Goal: Information Seeking & Learning: Check status

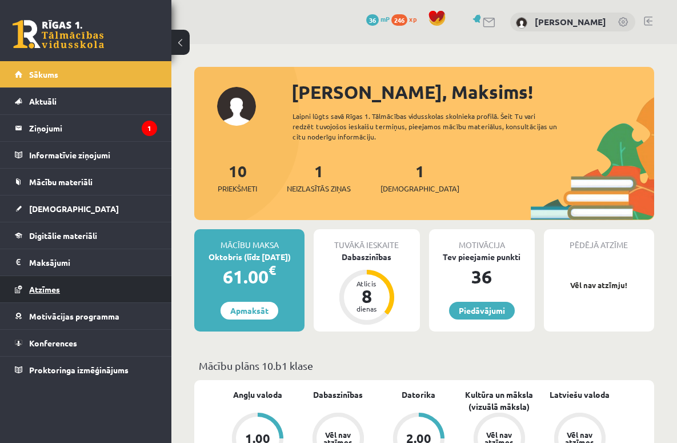
click at [62, 298] on link "Atzīmes" at bounding box center [86, 289] width 142 height 26
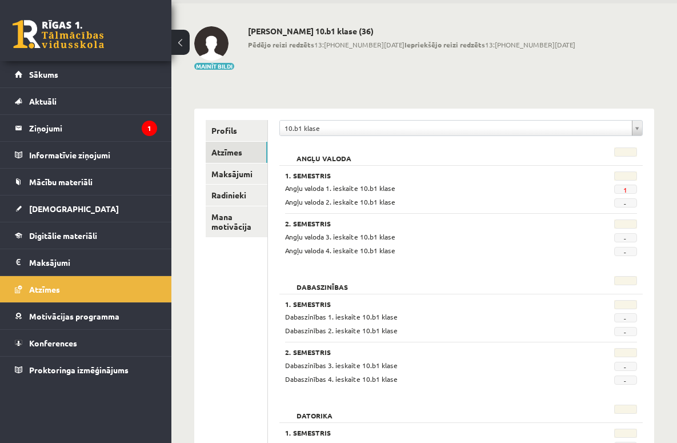
scroll to position [114, 0]
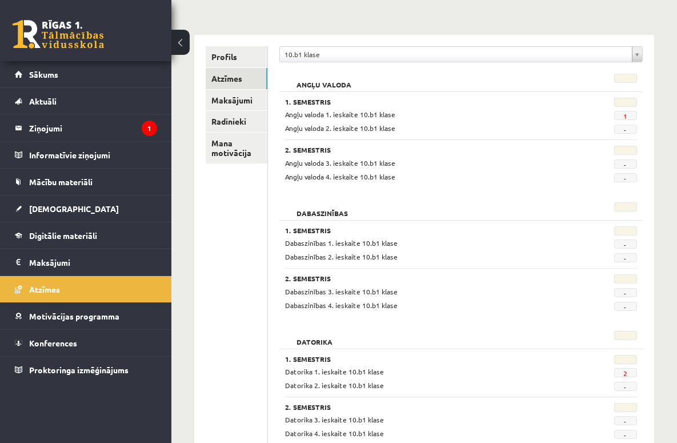
click at [628, 368] on span "2" at bounding box center [625, 372] width 23 height 9
click at [626, 371] on span "2" at bounding box center [625, 372] width 23 height 9
click at [625, 372] on link "2" at bounding box center [625, 372] width 4 height 9
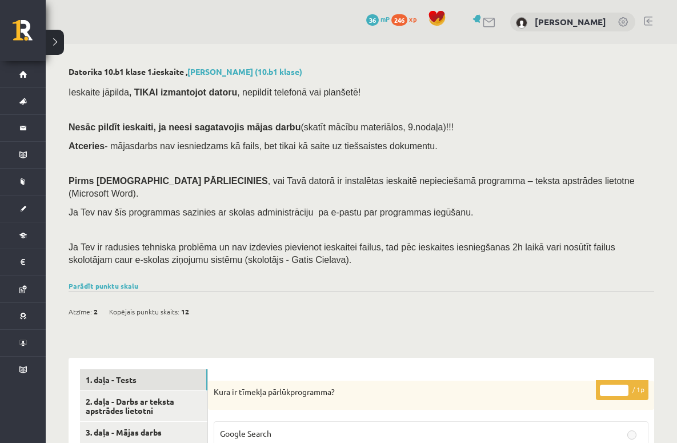
click at [489, 255] on div "Ieskaite jāpilda , TIKAI izmantojot datoru , nepildīt telefonā vai planšetē! Ne…" at bounding box center [361, 179] width 585 height 198
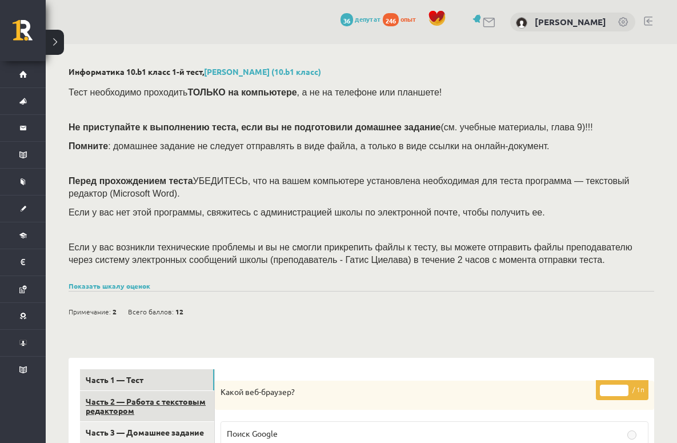
click at [172, 407] on link "Часть 2 — Работа с текстовым редактором" at bounding box center [147, 406] width 134 height 31
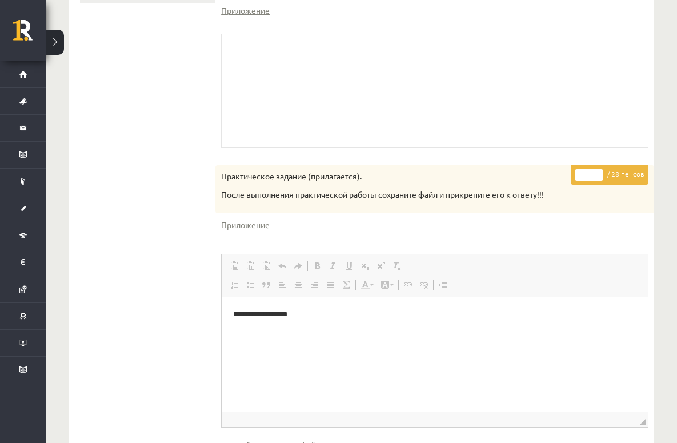
scroll to position [501, 0]
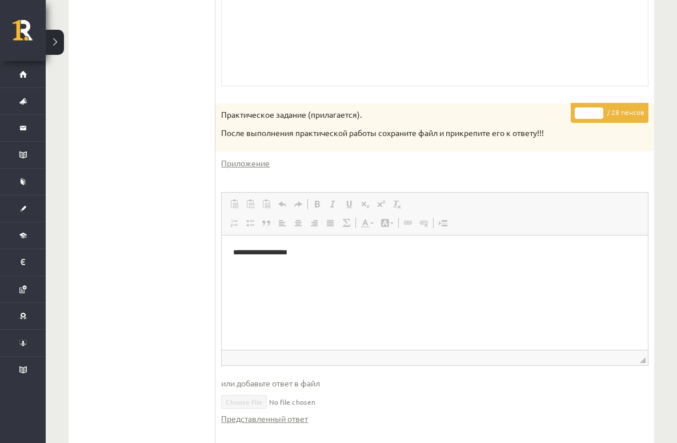
click at [553, 212] on span "Вставлять Комбинация клавиш Command+V Вставить только текст Комбинация клавиш C…" at bounding box center [434, 205] width 417 height 19
click at [277, 165] on div "**********" at bounding box center [434, 337] width 439 height 469
click at [270, 168] on font "Приложение" at bounding box center [245, 163] width 49 height 10
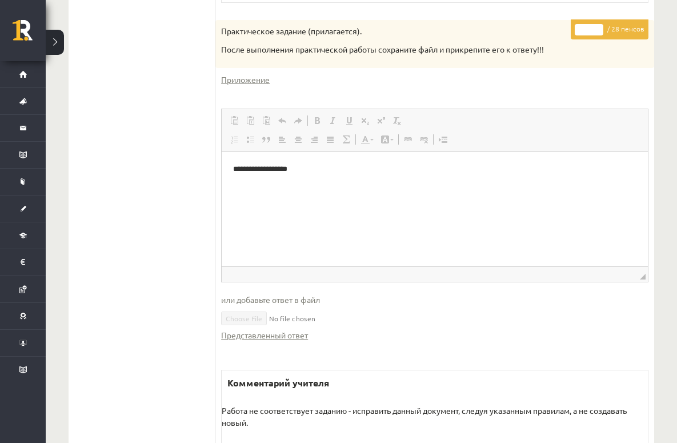
scroll to position [585, 0]
click at [294, 339] on font "Представленный ответ" at bounding box center [264, 334] width 87 height 10
drag, startPoint x: 255, startPoint y: 89, endPoint x: 276, endPoint y: 98, distance: 22.8
click at [255, 84] on font "Приложение" at bounding box center [245, 79] width 49 height 10
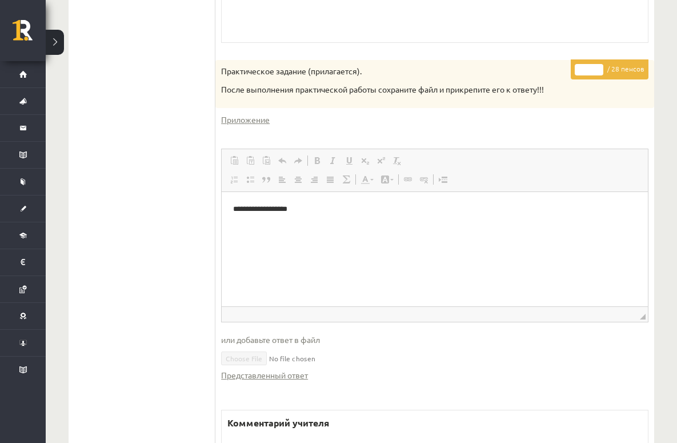
scroll to position [678, 0]
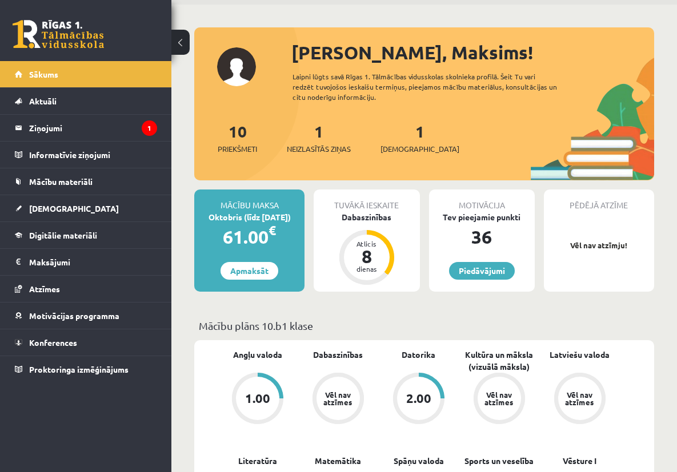
click at [446, 318] on p "Mācību plāns 10.b1 klase" at bounding box center [424, 325] width 451 height 15
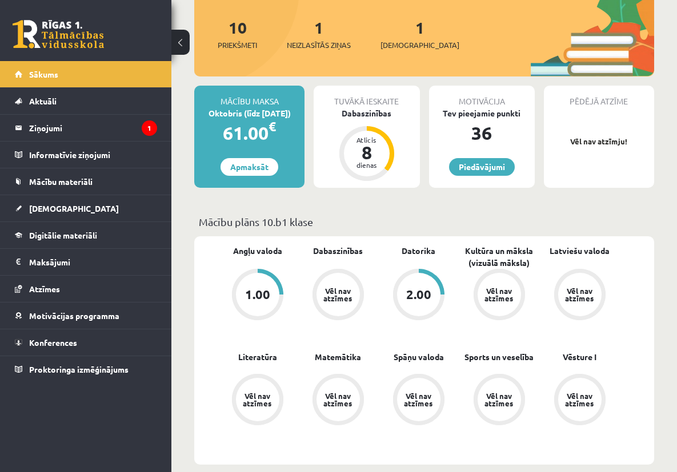
scroll to position [216, 0]
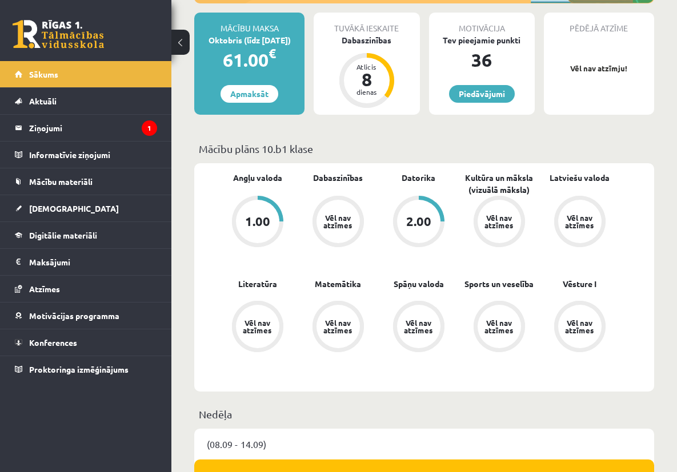
click at [315, 321] on div "Vēl nav atzīmes" at bounding box center [337, 326] width 51 height 51
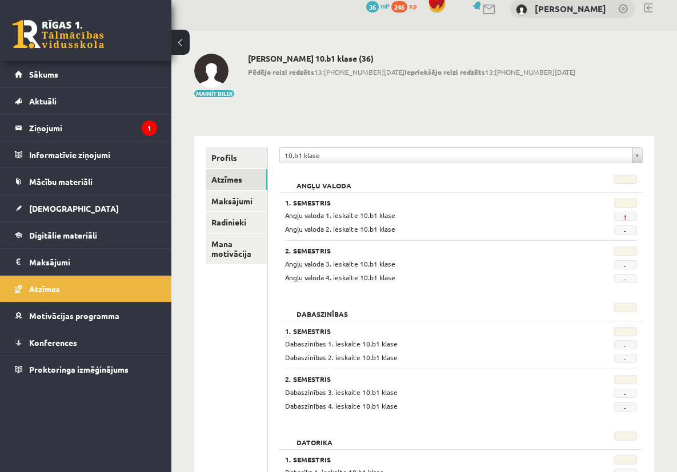
scroll to position [20, 0]
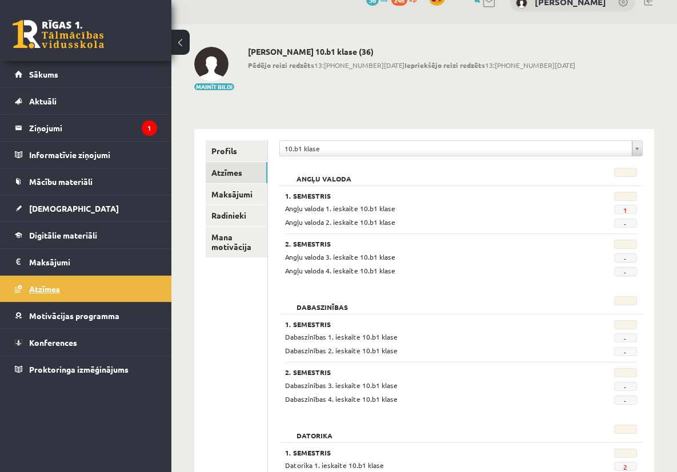
click at [56, 287] on span "Atzīmes" at bounding box center [44, 289] width 31 height 10
click at [41, 71] on span "Sākums" at bounding box center [43, 74] width 29 height 10
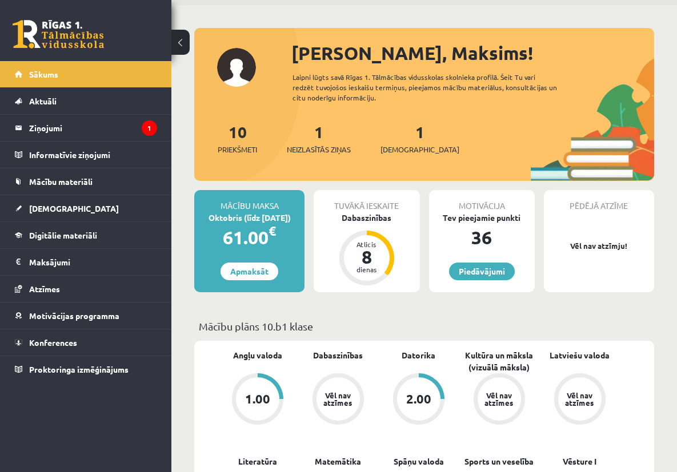
scroll to position [37, 0]
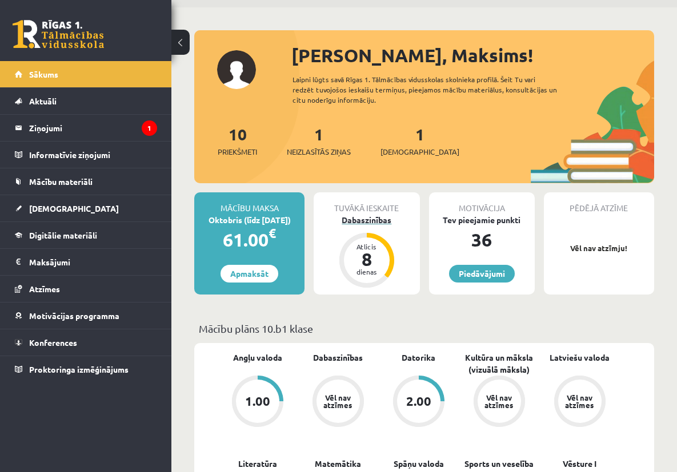
click at [392, 260] on div "Atlicis 8 dienas" at bounding box center [366, 260] width 55 height 55
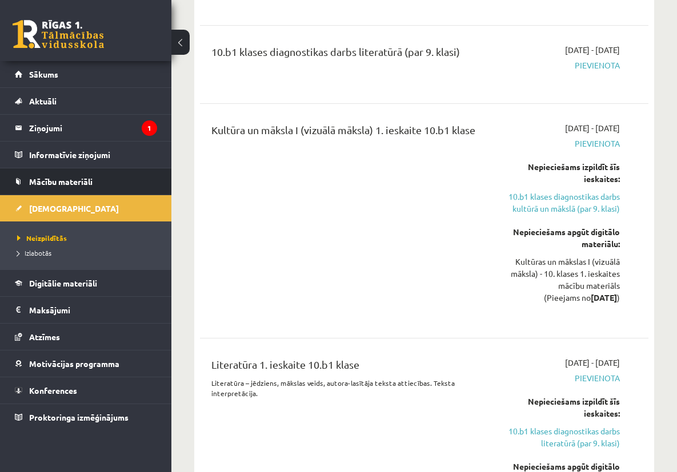
scroll to position [323, 0]
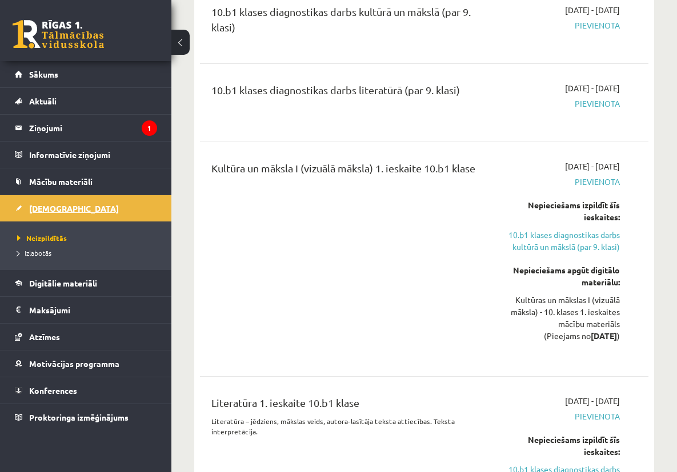
click at [20, 208] on link "[DEMOGRAPHIC_DATA]" at bounding box center [86, 208] width 142 height 26
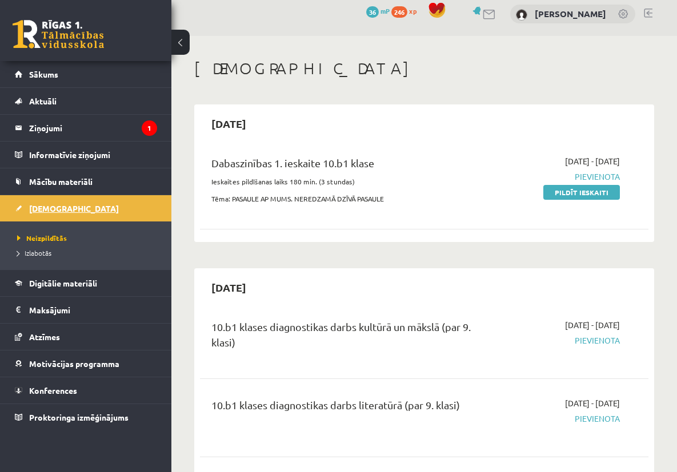
scroll to position [0, 0]
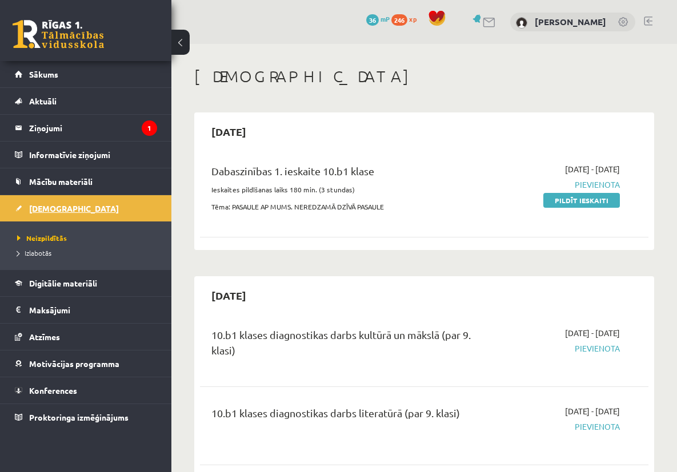
click at [70, 211] on link "[DEMOGRAPHIC_DATA]" at bounding box center [86, 208] width 142 height 26
click at [42, 82] on link "Sākums" at bounding box center [86, 74] width 142 height 26
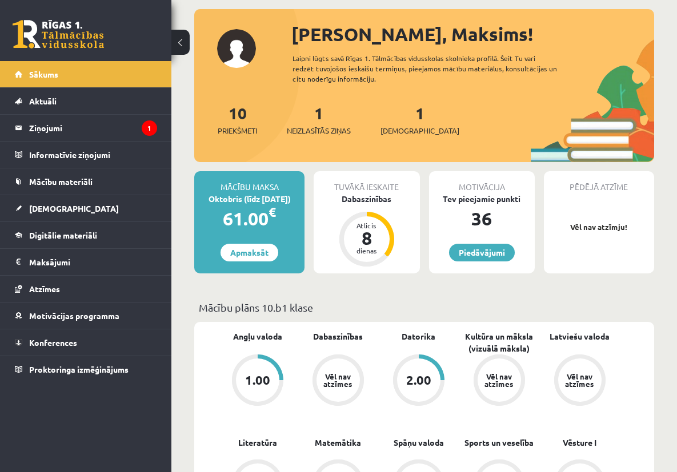
scroll to position [105, 0]
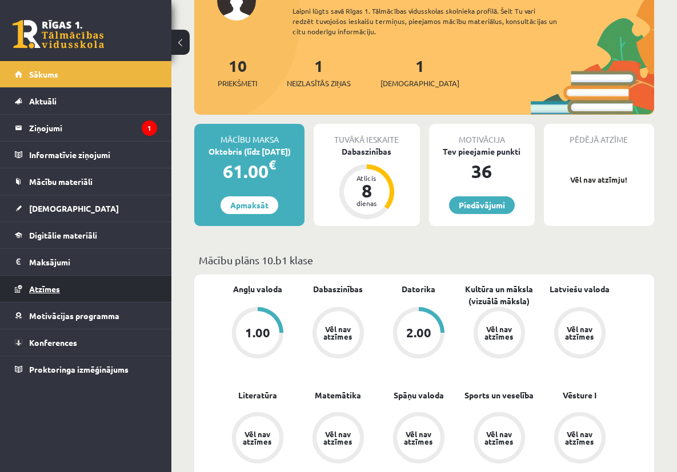
click at [100, 279] on link "Atzīmes" at bounding box center [86, 289] width 142 height 26
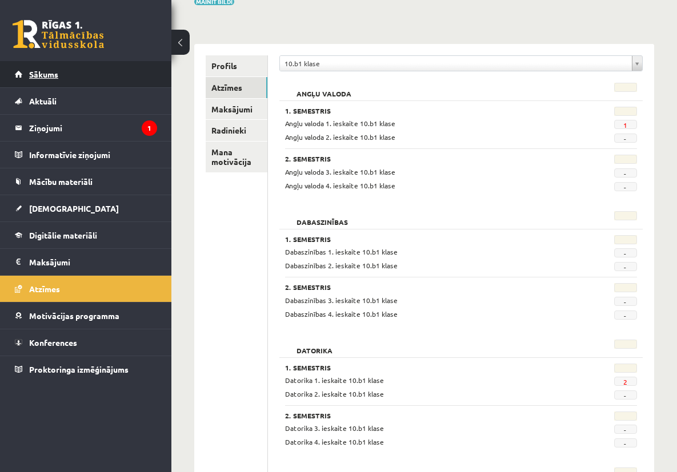
click at [43, 72] on span "Sākums" at bounding box center [43, 74] width 29 height 10
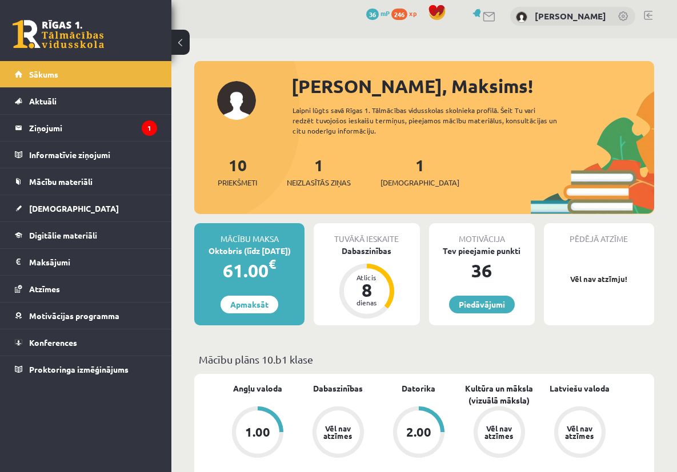
scroll to position [7, 0]
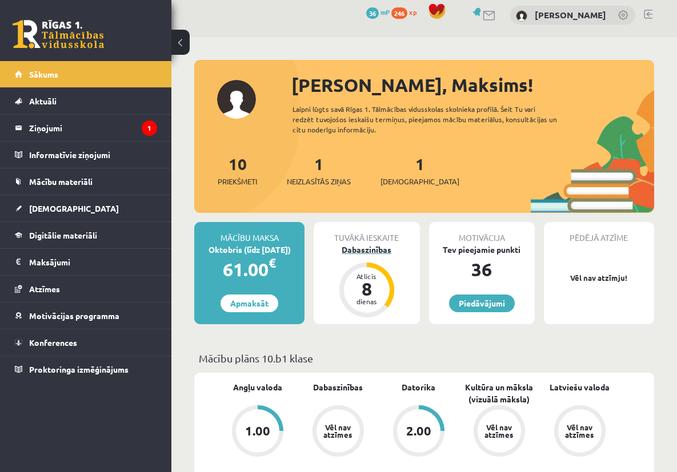
click at [381, 254] on div "Dabaszinības" at bounding box center [366, 250] width 106 height 12
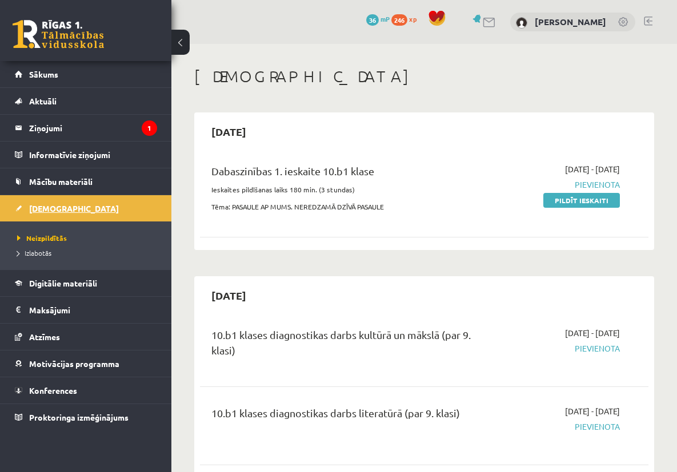
click at [52, 210] on span "[DEMOGRAPHIC_DATA]" at bounding box center [74, 208] width 90 height 10
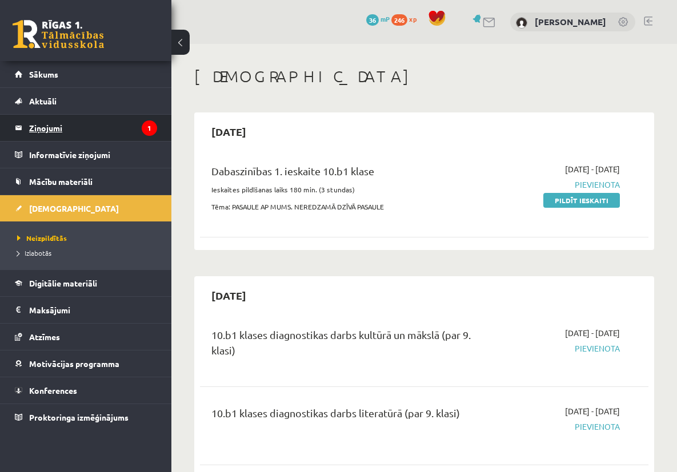
click at [71, 127] on legend "Ziņojumi 1" at bounding box center [93, 128] width 128 height 26
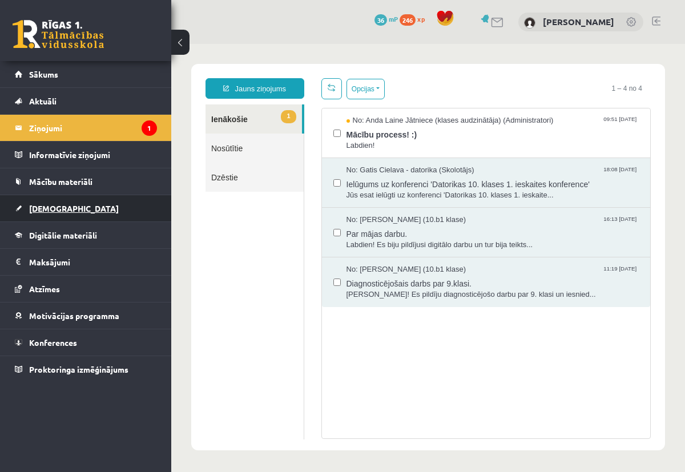
click at [54, 198] on link "[DEMOGRAPHIC_DATA]" at bounding box center [86, 208] width 142 height 26
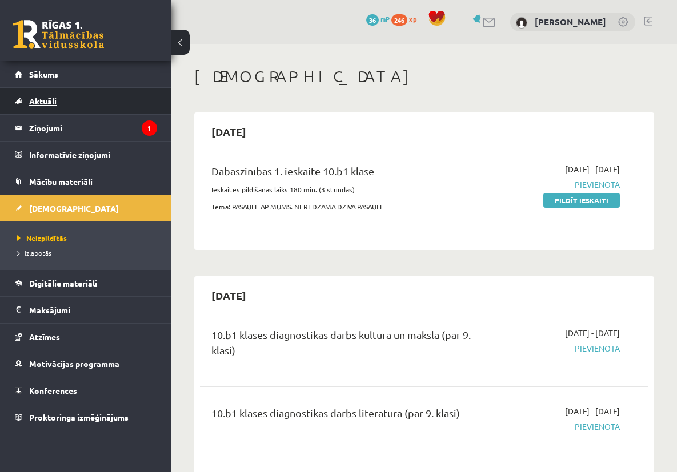
click at [30, 106] on link "Aktuāli" at bounding box center [86, 101] width 142 height 26
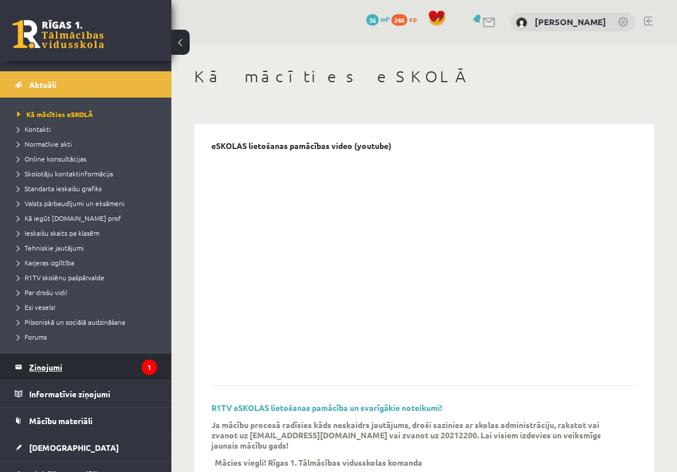
scroll to position [25, 0]
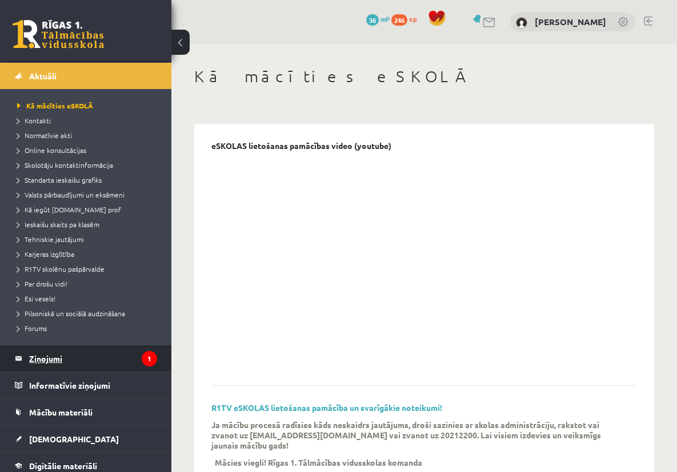
click at [47, 348] on legend "Ziņojumi 1" at bounding box center [93, 358] width 128 height 26
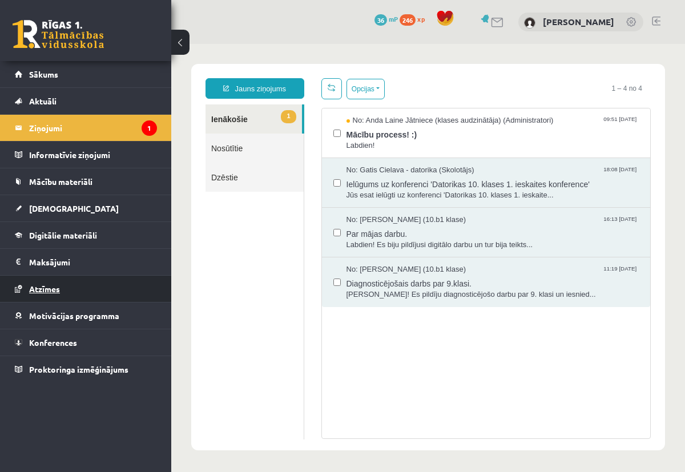
click at [31, 291] on span "Atzīmes" at bounding box center [44, 289] width 31 height 10
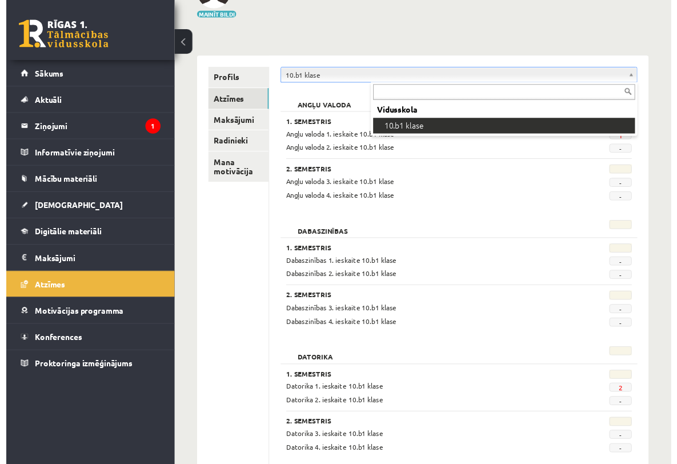
scroll to position [83, 0]
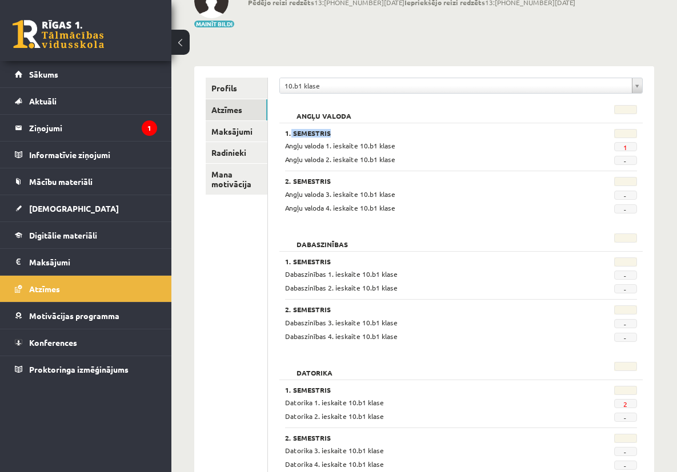
drag, startPoint x: 383, startPoint y: 132, endPoint x: 436, endPoint y: 133, distance: 52.5
click at [436, 133] on h3 "1. Semestris" at bounding box center [430, 133] width 290 height 8
click at [387, 135] on h3 "1. Semestris" at bounding box center [430, 133] width 290 height 8
drag, startPoint x: 377, startPoint y: 143, endPoint x: 538, endPoint y: 141, distance: 160.5
click at [541, 142] on div "Angļu valoda 1. ieskaite 10.b1 klase" at bounding box center [429, 145] width 307 height 11
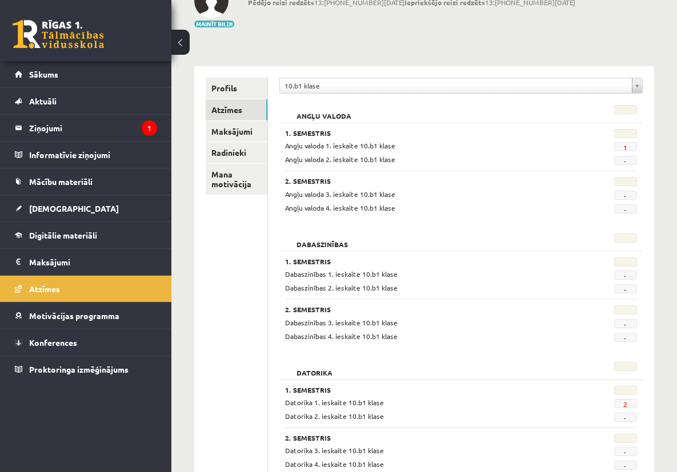
drag, startPoint x: 382, startPoint y: 160, endPoint x: 544, endPoint y: 164, distance: 161.7
click at [544, 164] on div "Angļu valoda 2. ieskaite 10.b1 klase" at bounding box center [429, 159] width 307 height 11
drag, startPoint x: 377, startPoint y: 190, endPoint x: 506, endPoint y: 188, distance: 128.5
click at [506, 189] on div "Angļu valoda 3. ieskaite 10.b1 klase" at bounding box center [429, 194] width 307 height 11
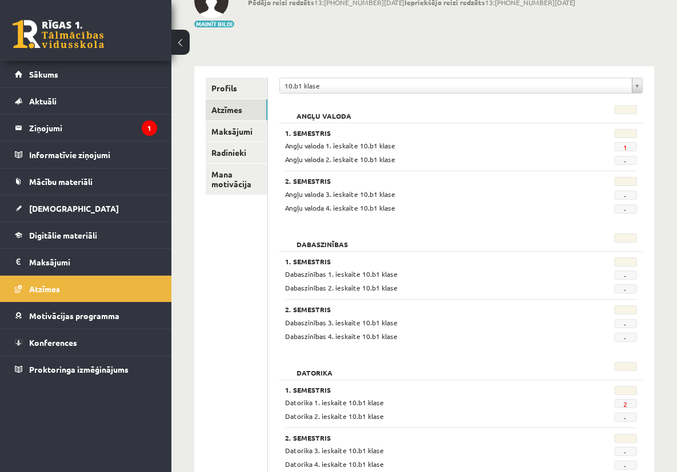
drag, startPoint x: 377, startPoint y: 206, endPoint x: 536, endPoint y: 209, distance: 158.8
click at [536, 209] on div "Angļu valoda 4. ieskaite 10.b1 klase" at bounding box center [429, 208] width 307 height 11
click at [529, 306] on h3 "2. Semestris" at bounding box center [430, 310] width 290 height 8
click at [267, 130] on link "Maksājumi" at bounding box center [237, 131] width 62 height 21
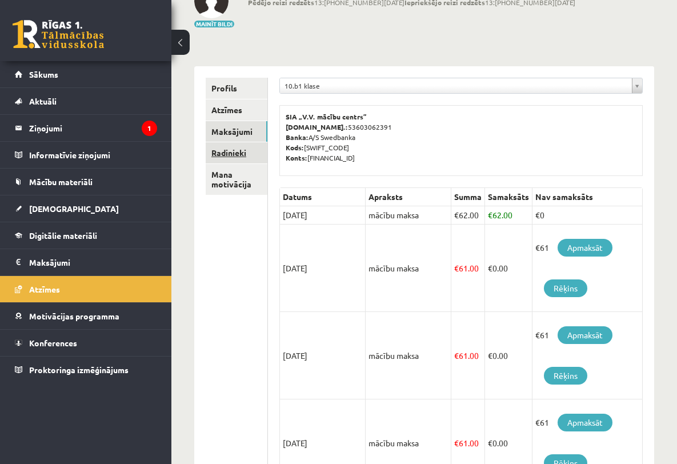
click at [235, 154] on link "Radinieki" at bounding box center [237, 152] width 62 height 21
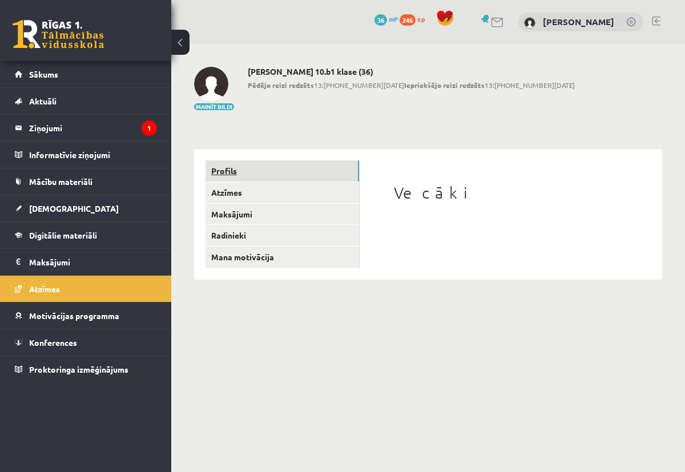
click at [240, 175] on link "Profils" at bounding box center [283, 170] width 154 height 21
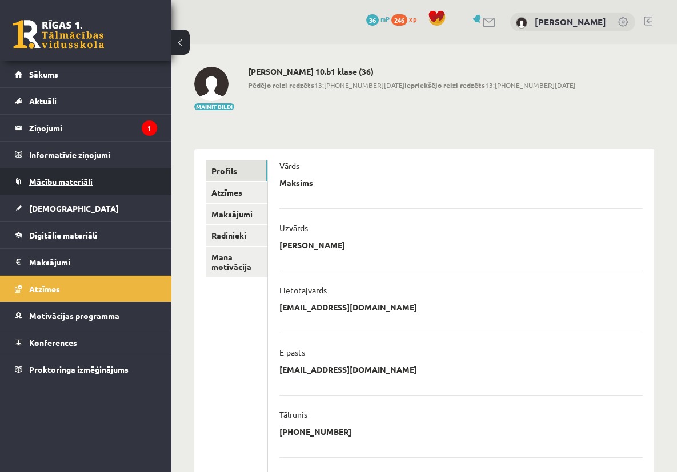
click at [96, 189] on link "Mācību materiāli" at bounding box center [86, 181] width 142 height 26
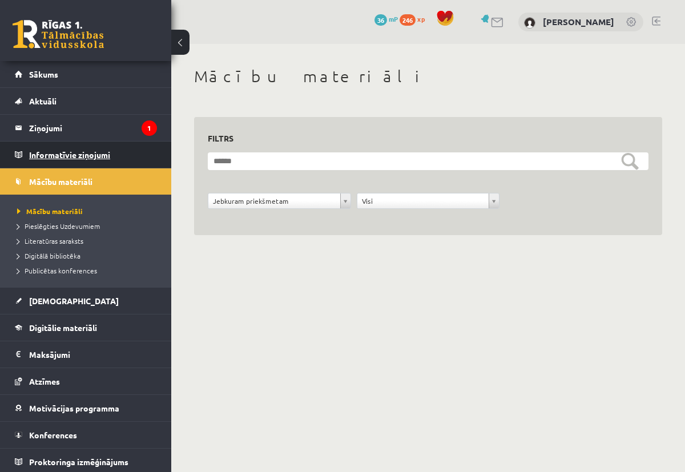
click at [89, 143] on legend "Informatīvie ziņojumi 0" at bounding box center [93, 155] width 128 height 26
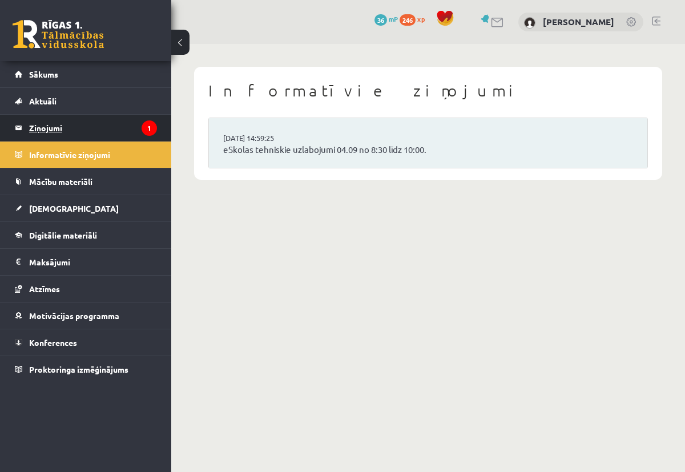
click at [79, 136] on legend "Ziņojumi 1" at bounding box center [93, 128] width 128 height 26
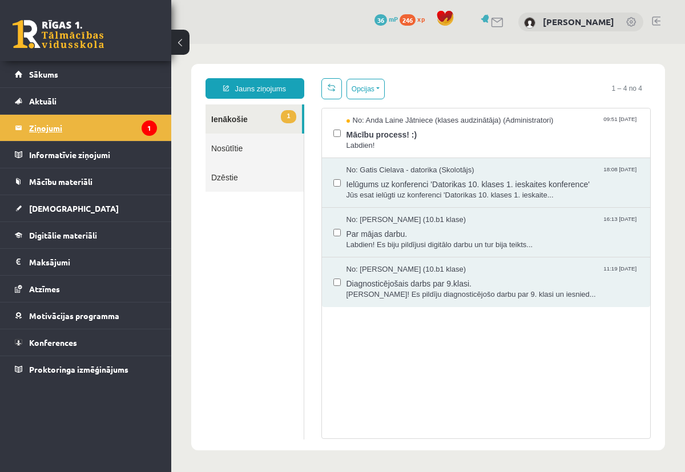
click at [62, 116] on legend "Ziņojumi 1" at bounding box center [93, 128] width 128 height 26
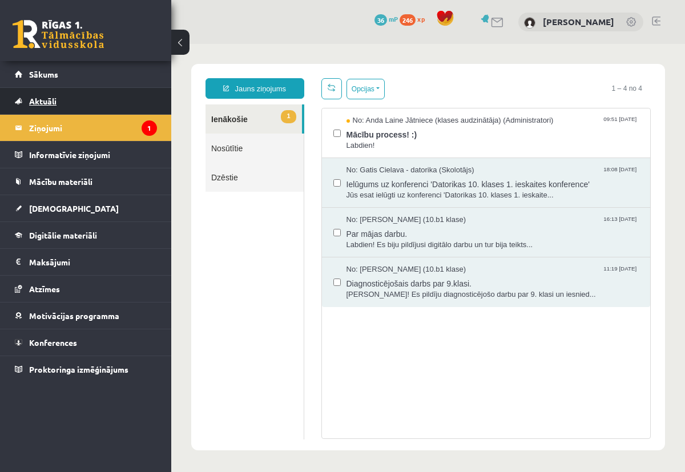
click at [54, 111] on link "Aktuāli" at bounding box center [86, 101] width 142 height 26
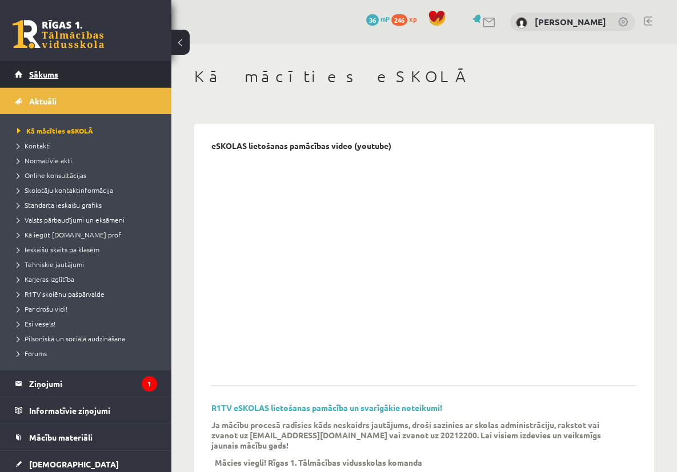
click at [60, 84] on link "Sākums" at bounding box center [86, 74] width 142 height 26
